Goal: Obtain resource: Obtain resource

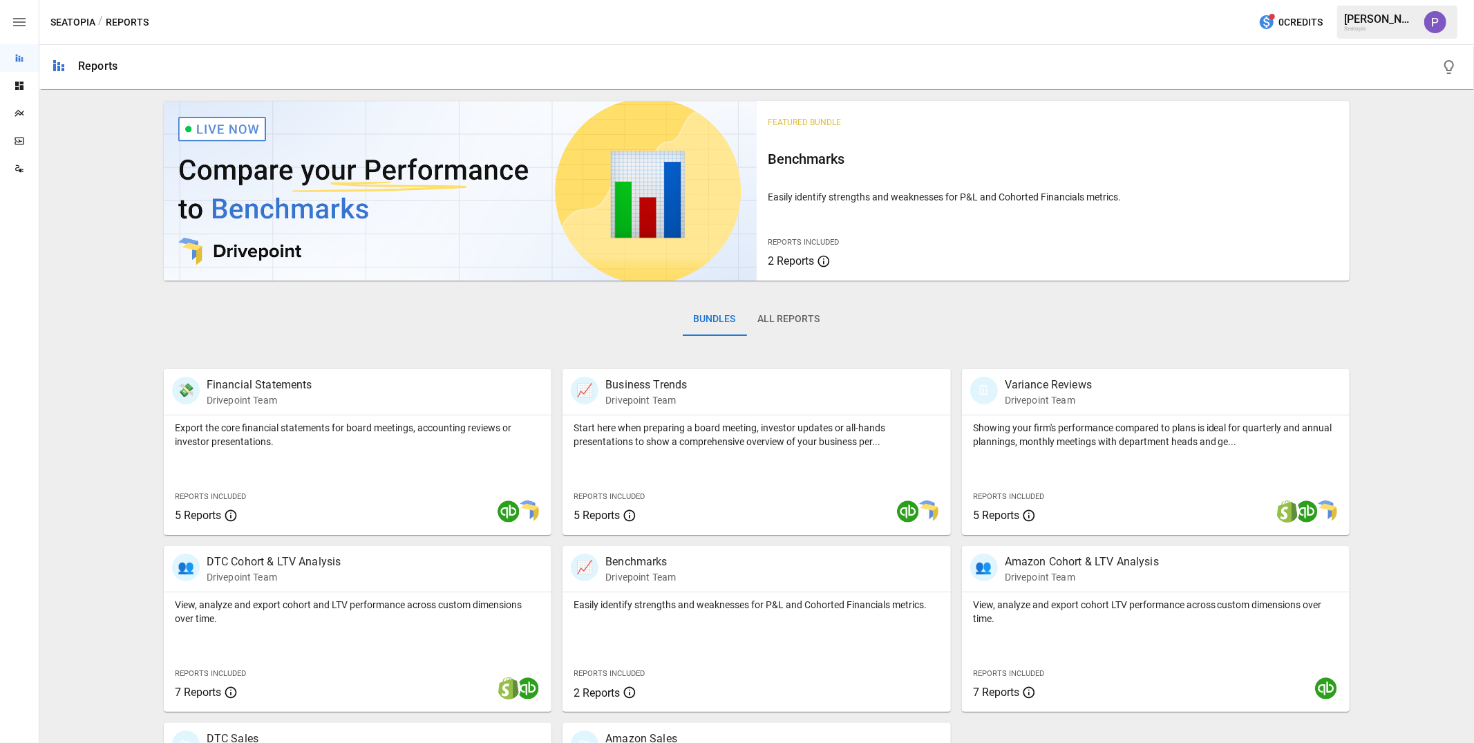
click at [27, 27] on icon "button" at bounding box center [19, 22] width 17 height 17
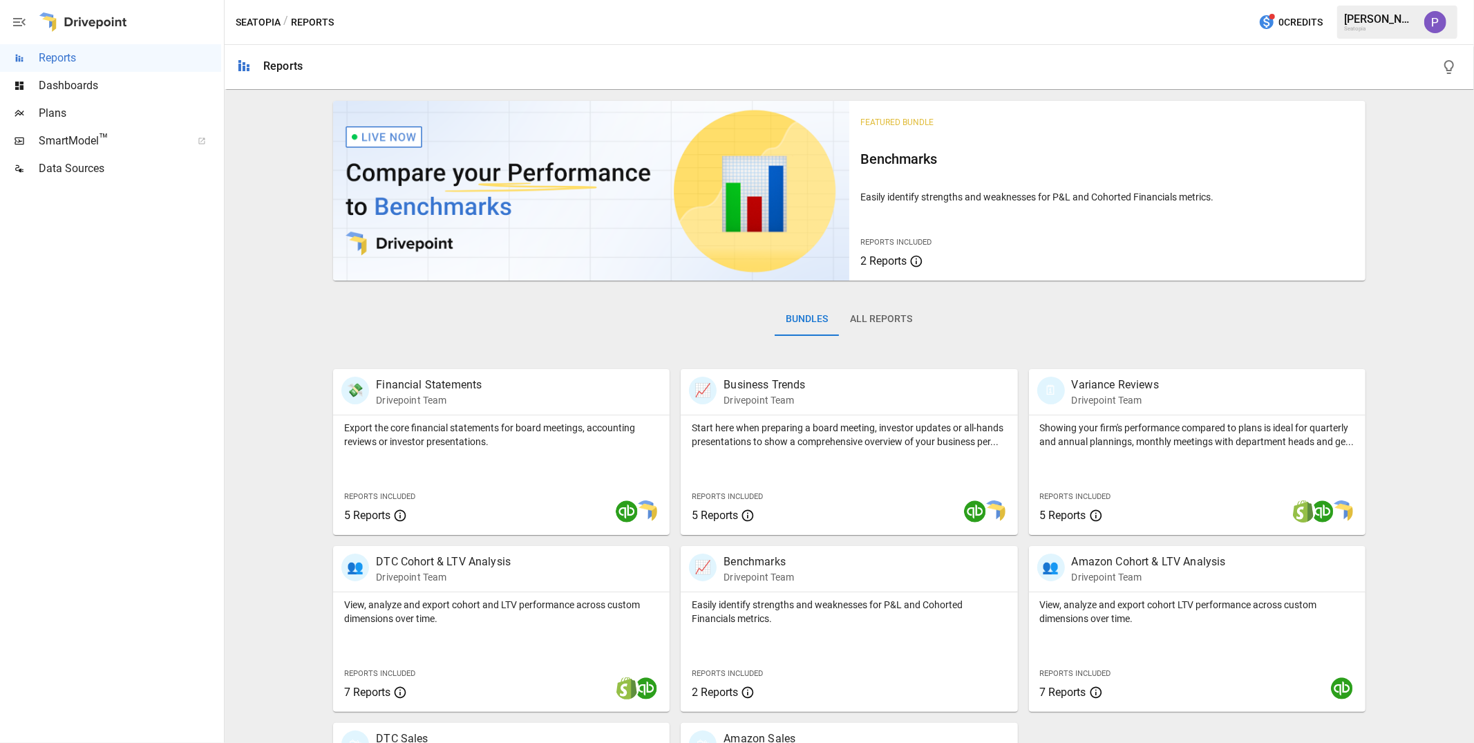
click at [44, 111] on span "Plans" at bounding box center [130, 113] width 182 height 17
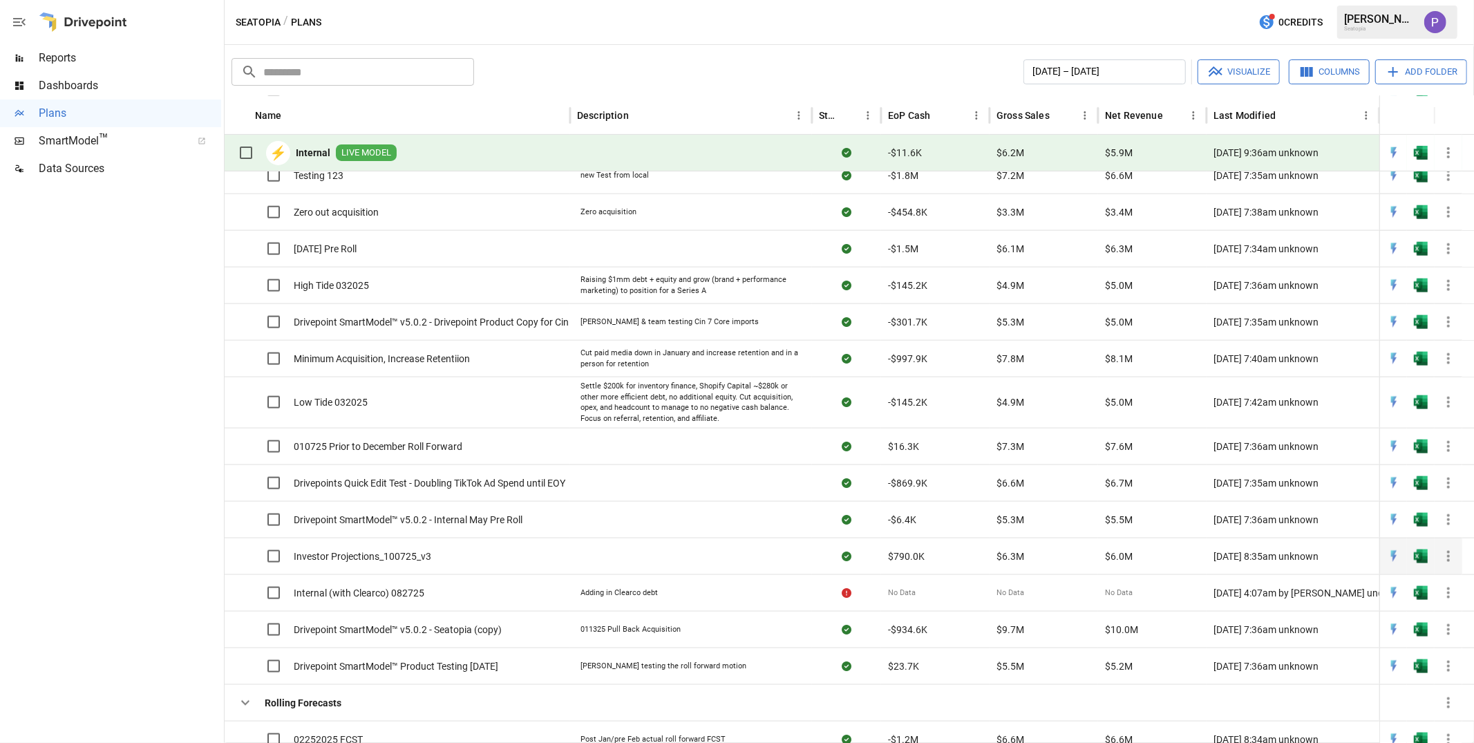
click at [359, 556] on span "Investor Projections_100725_v3" at bounding box center [363, 556] width 138 height 14
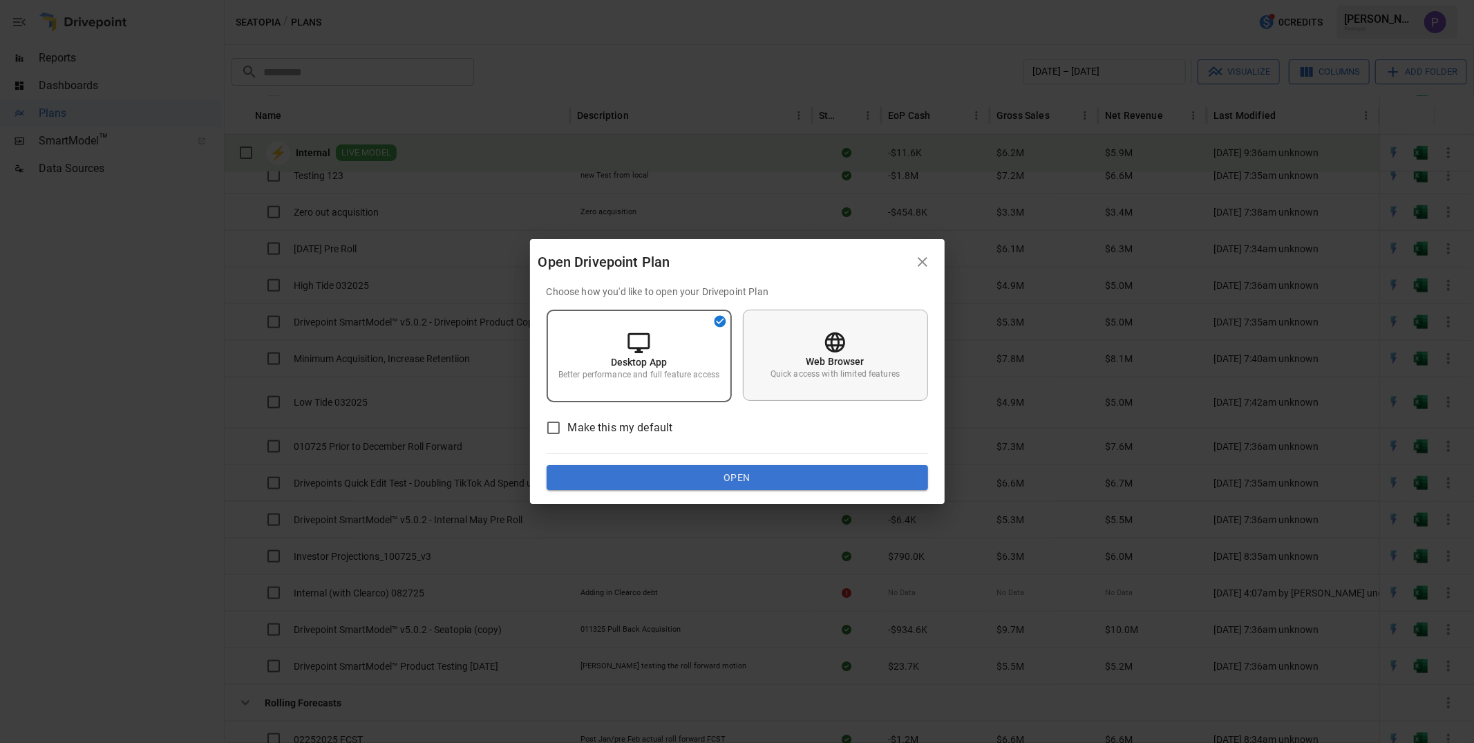
click at [830, 375] on p "Quick access with limited features" at bounding box center [835, 374] width 129 height 12
click at [732, 468] on button "Open" at bounding box center [737, 477] width 381 height 25
